Goal: Task Accomplishment & Management: Complete application form

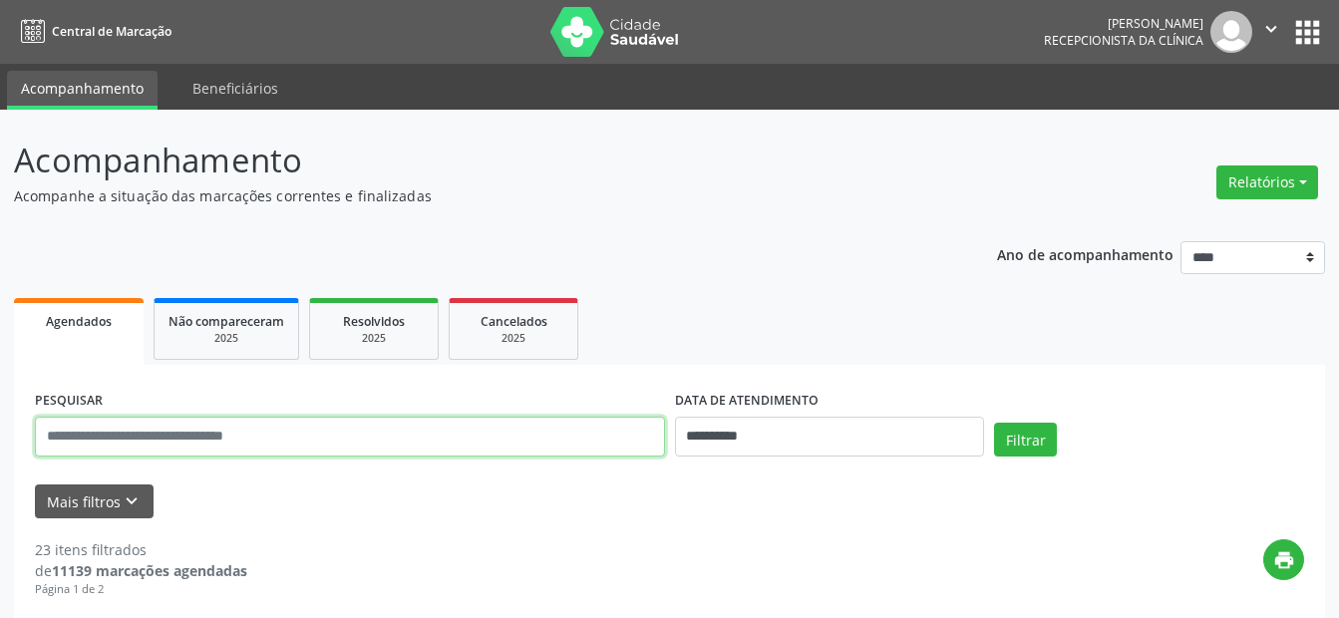
click at [273, 431] on input "text" at bounding box center [350, 437] width 630 height 40
type input "**********"
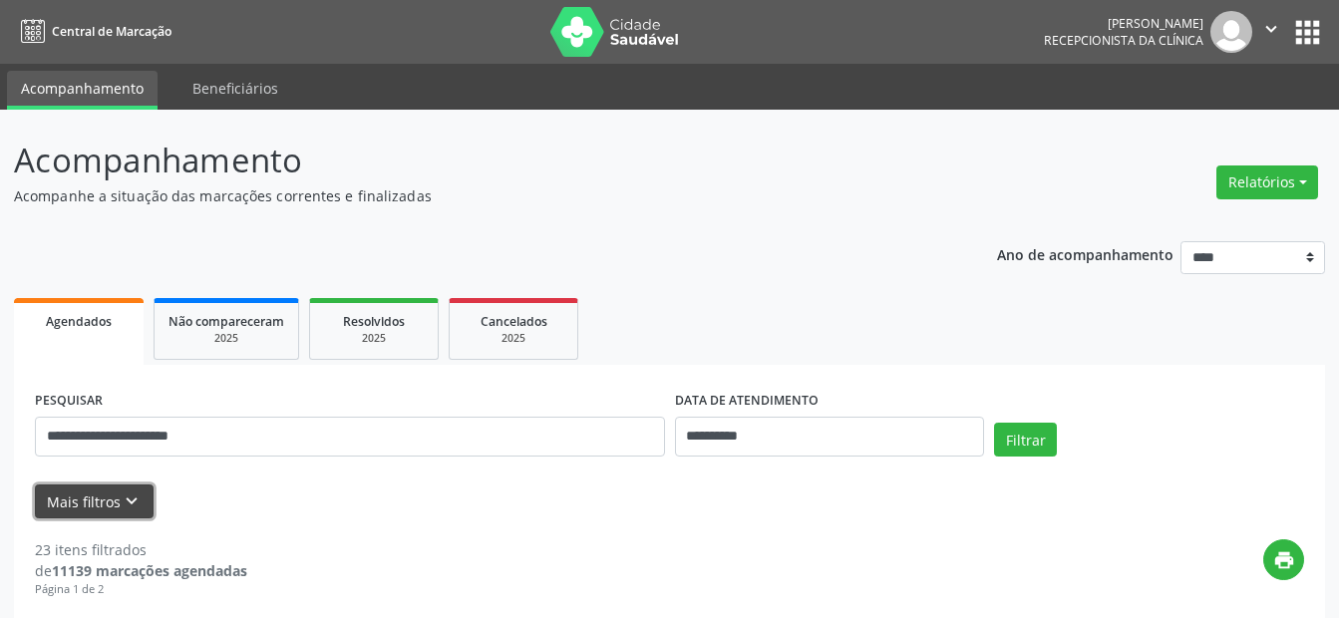
click at [86, 501] on button "Mais filtros keyboard_arrow_down" at bounding box center [94, 502] width 119 height 35
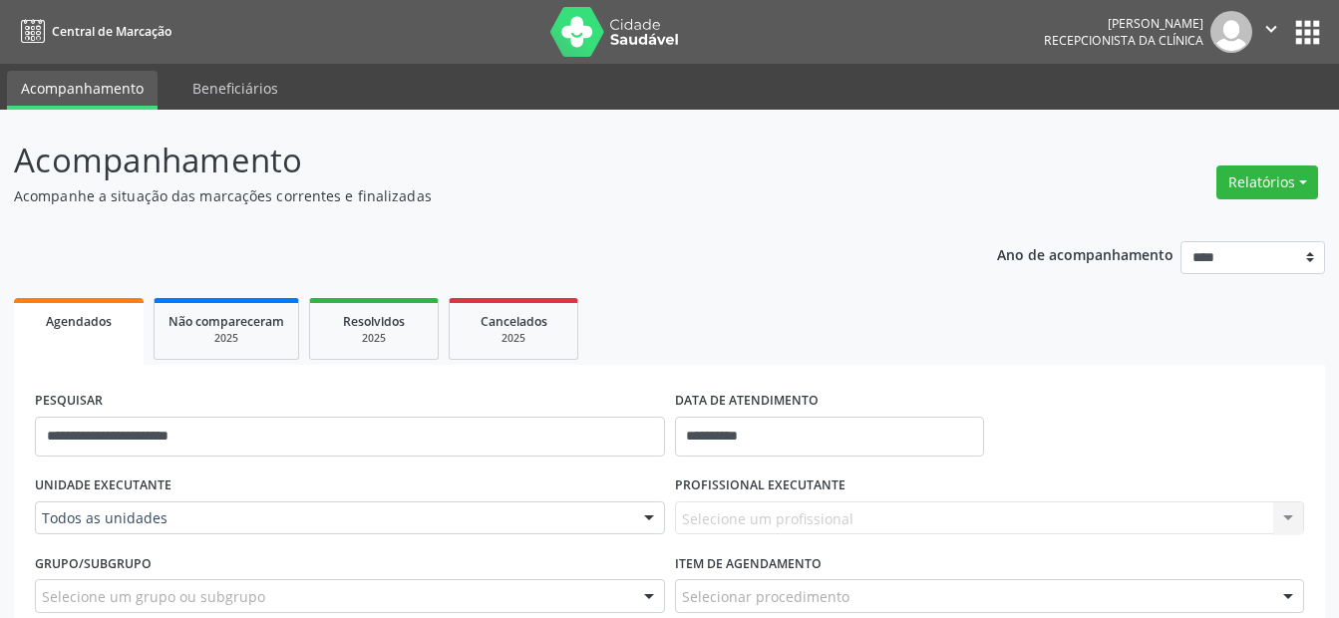
scroll to position [199, 0]
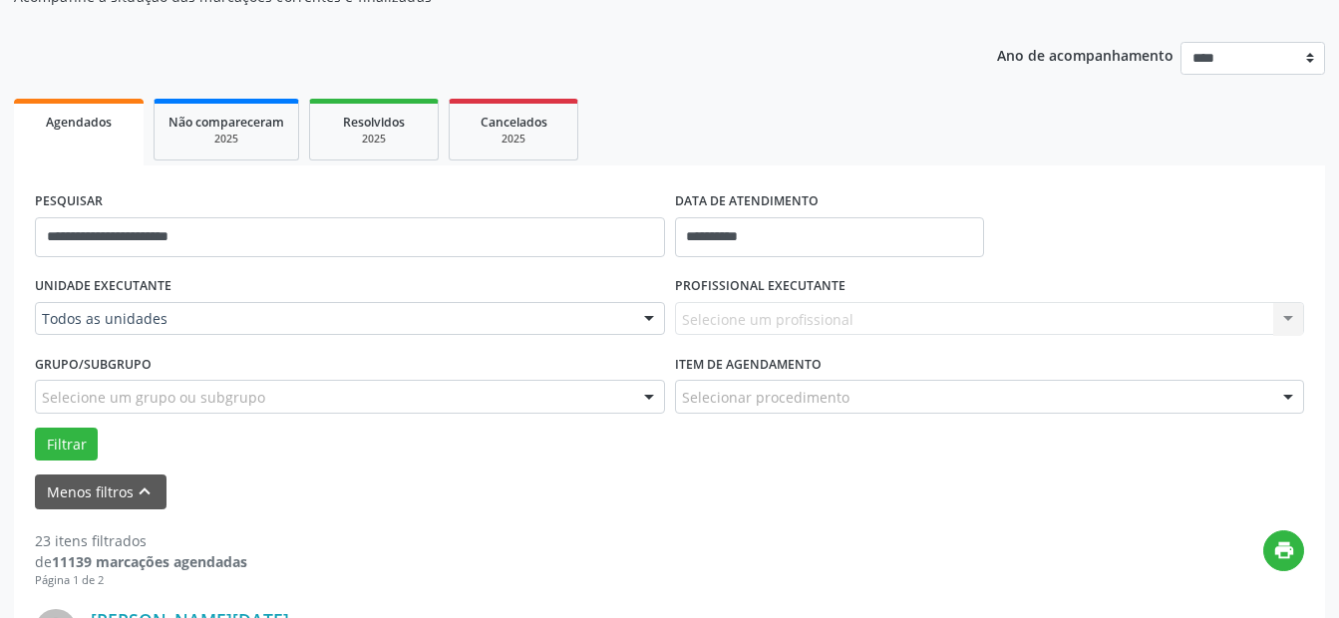
click at [147, 334] on div "Todos as unidades" at bounding box center [350, 319] width 630 height 34
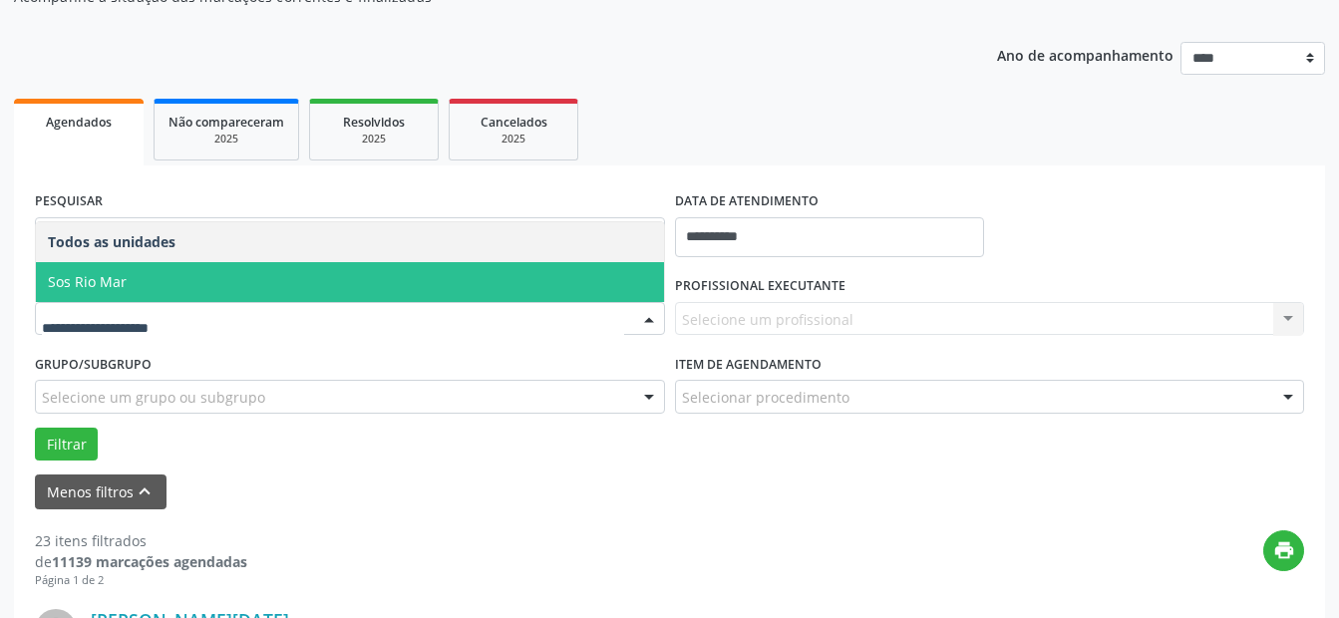
click at [147, 262] on span "Sos Rio Mar" at bounding box center [350, 282] width 628 height 40
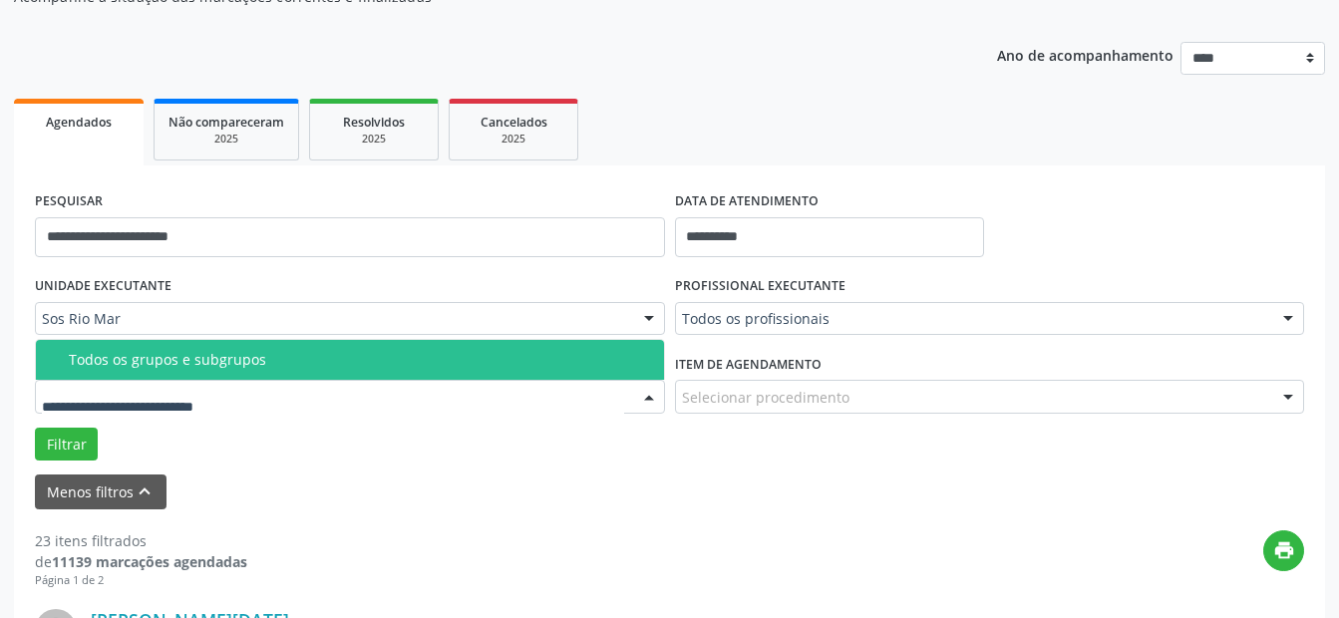
click at [113, 384] on div at bounding box center [350, 397] width 630 height 34
click at [125, 352] on div "Todos os grupos e subgrupos" at bounding box center [360, 360] width 583 height 16
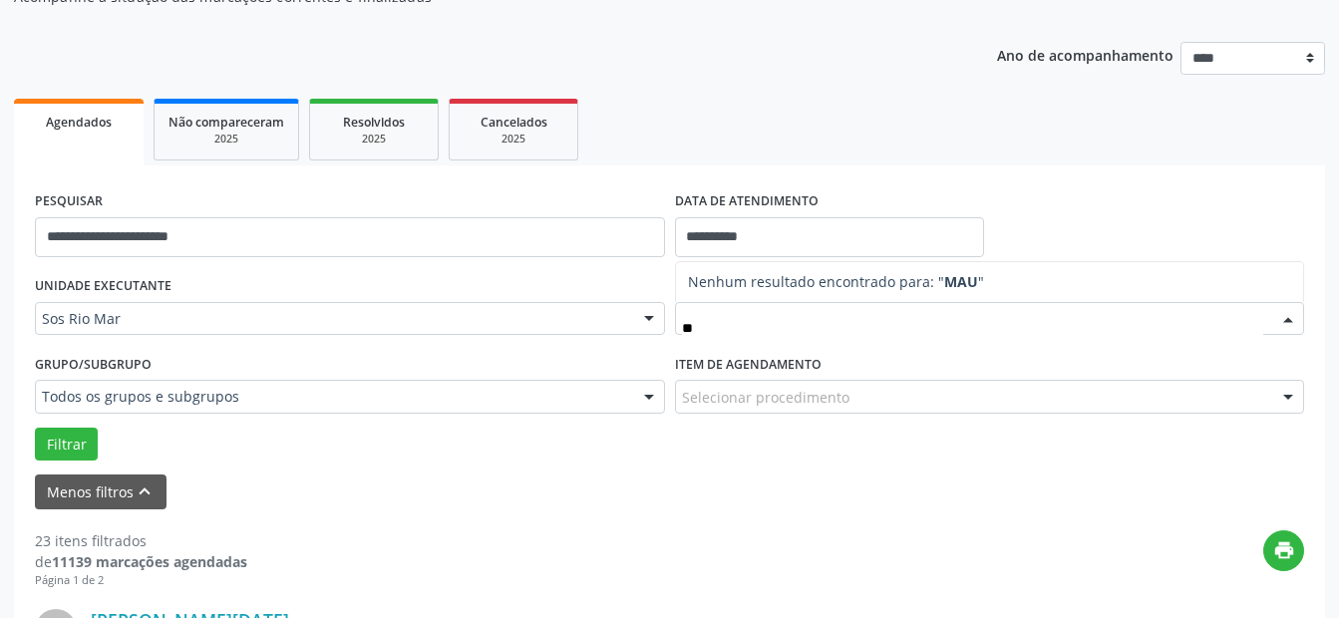
type input "*"
